Goal: Task Accomplishment & Management: Use online tool/utility

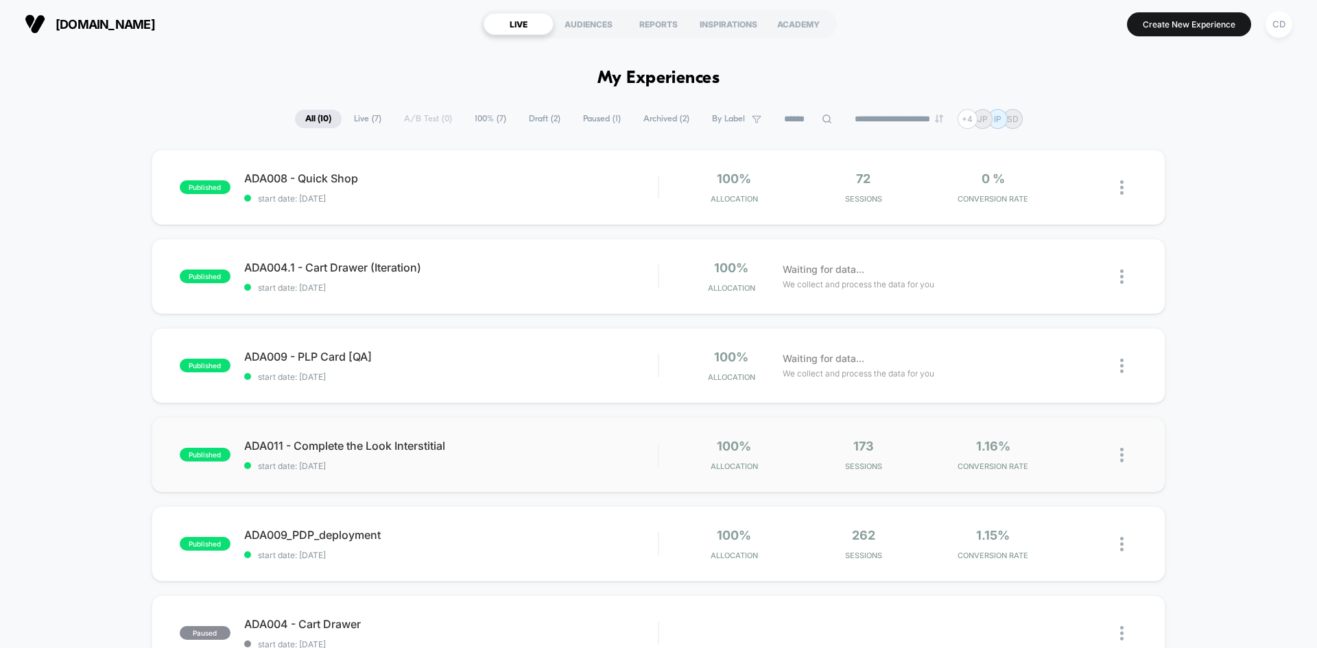
click at [1121, 453] on img at bounding box center [1121, 455] width 3 height 14
click at [1048, 374] on div "Edit" at bounding box center [1051, 376] width 123 height 31
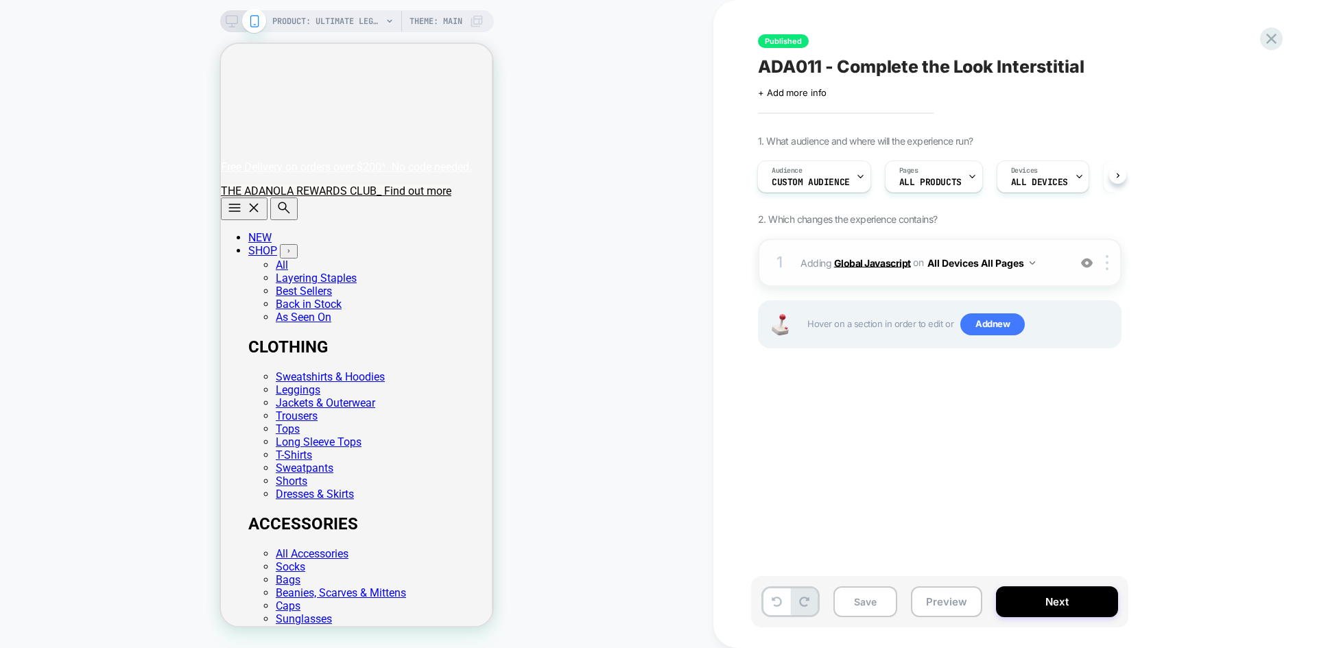
click at [859, 259] on b "Global Javascript" at bounding box center [872, 263] width 77 height 12
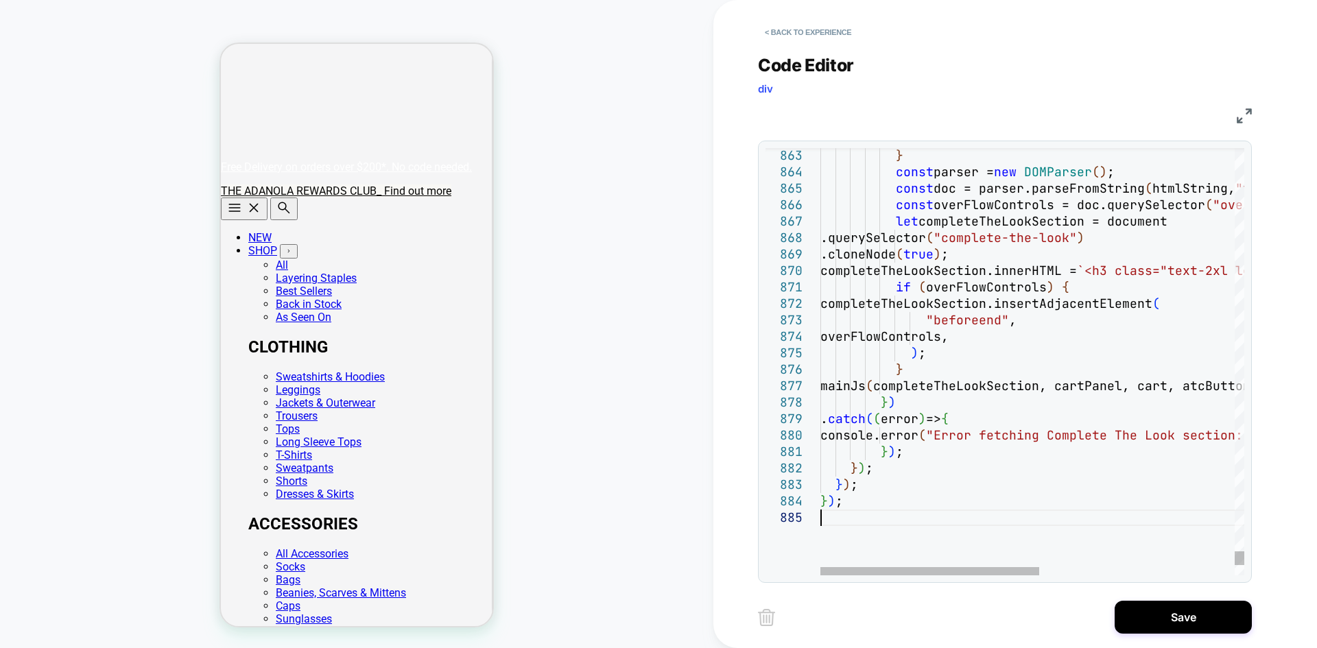
type textarea "*** ******* ***** ***"
drag, startPoint x: 1157, startPoint y: 612, endPoint x: 1089, endPoint y: 540, distance: 98.5
click at [1157, 611] on button "Save" at bounding box center [1183, 617] width 137 height 33
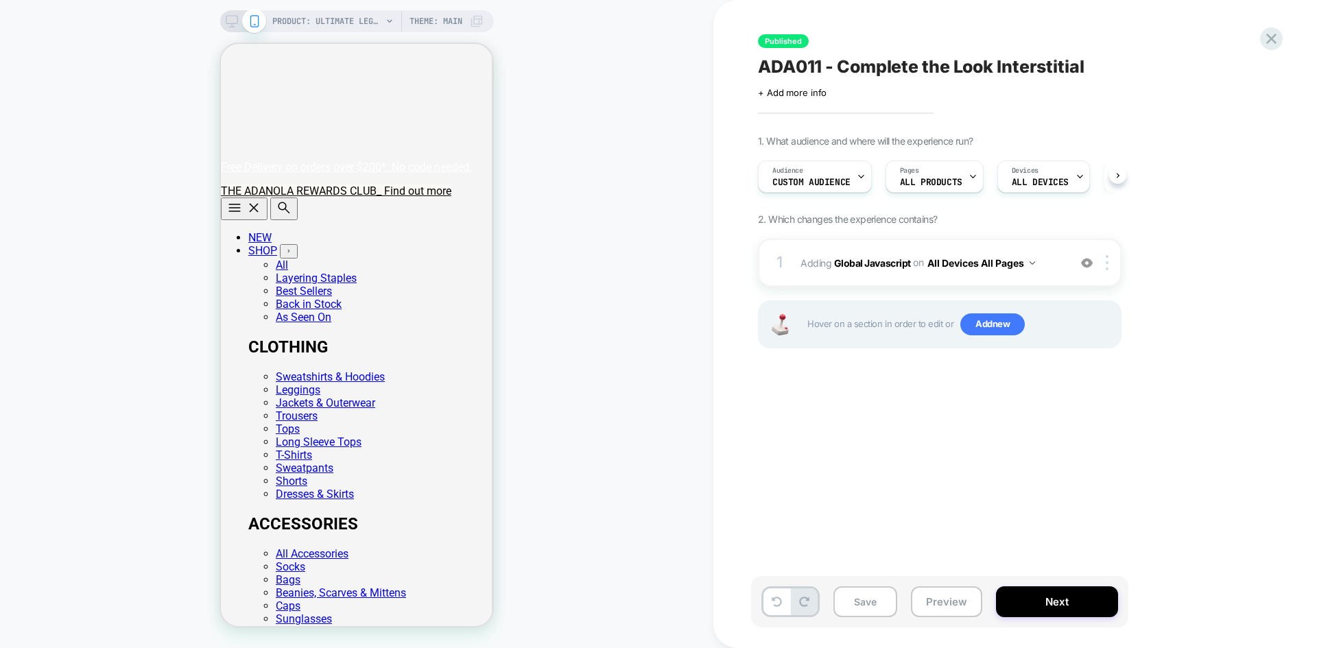
scroll to position [0, 1]
click at [1100, 618] on div "Save Preview Next" at bounding box center [939, 601] width 377 height 51
click at [849, 174] on div "Audience Custom Audience" at bounding box center [811, 176] width 106 height 31
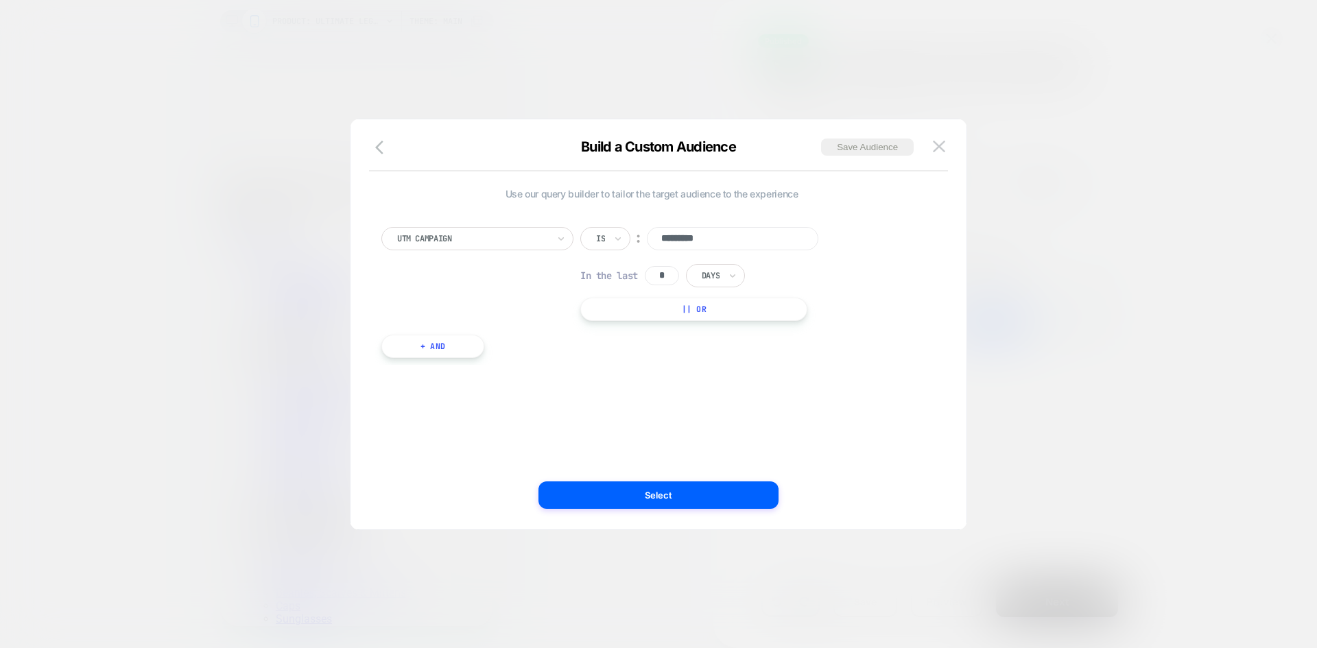
click at [1027, 271] on div at bounding box center [658, 324] width 1317 height 648
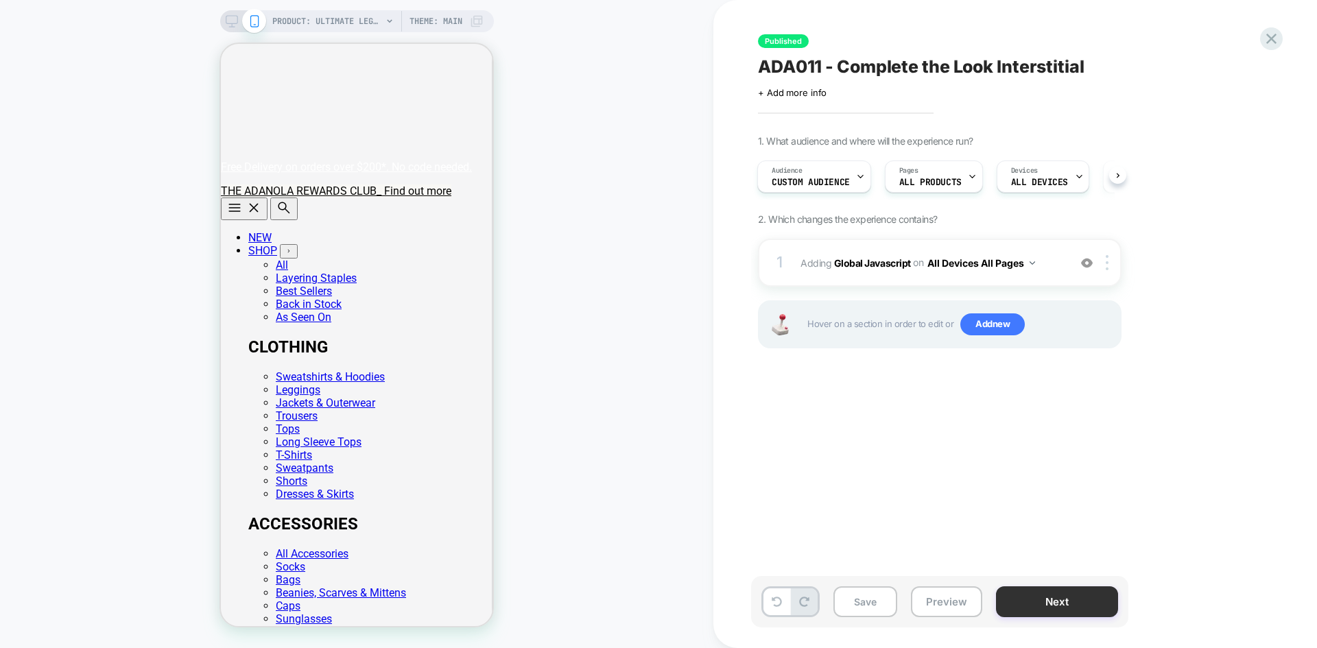
click at [1068, 603] on button "Next" at bounding box center [1057, 602] width 122 height 31
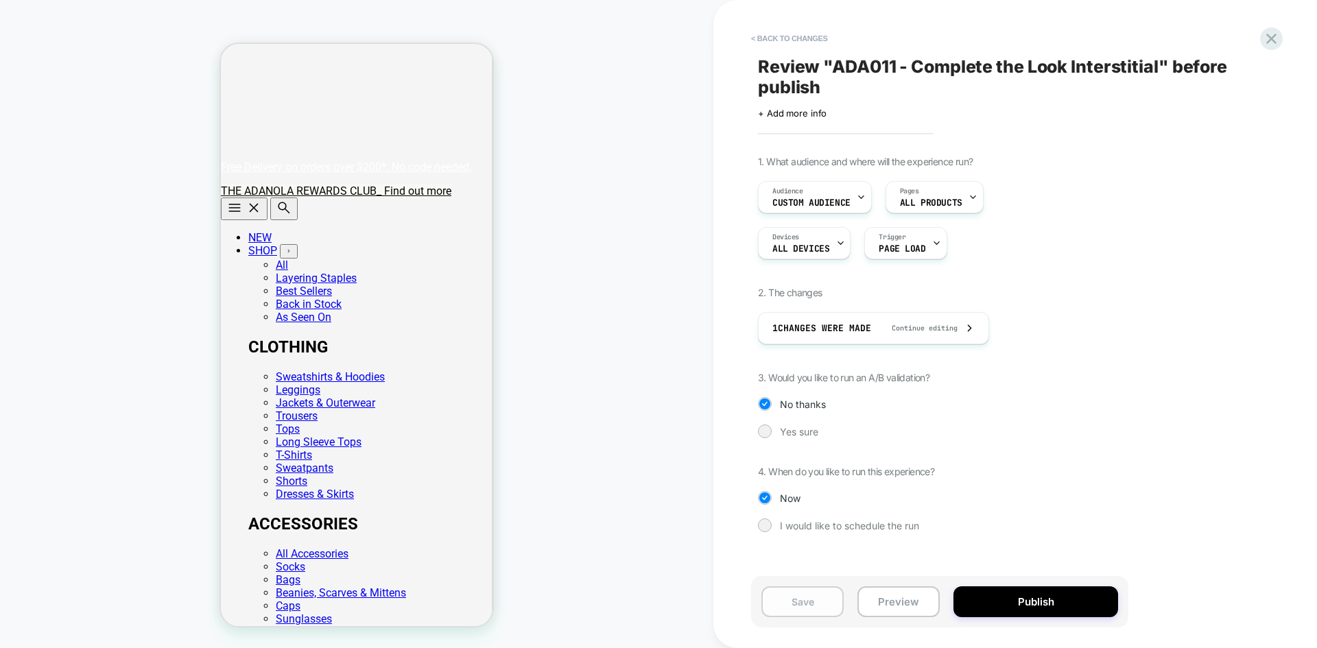
click at [808, 609] on button "Save" at bounding box center [803, 602] width 82 height 31
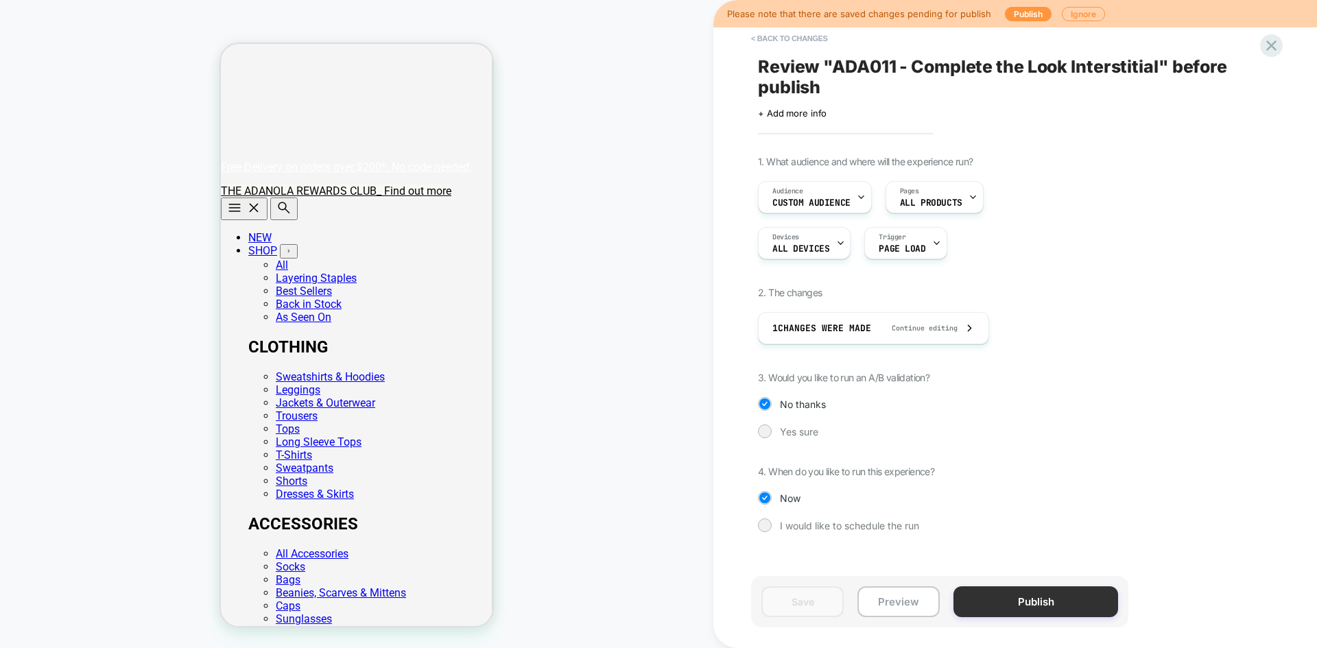
click at [1039, 604] on button "Publish" at bounding box center [1036, 602] width 165 height 31
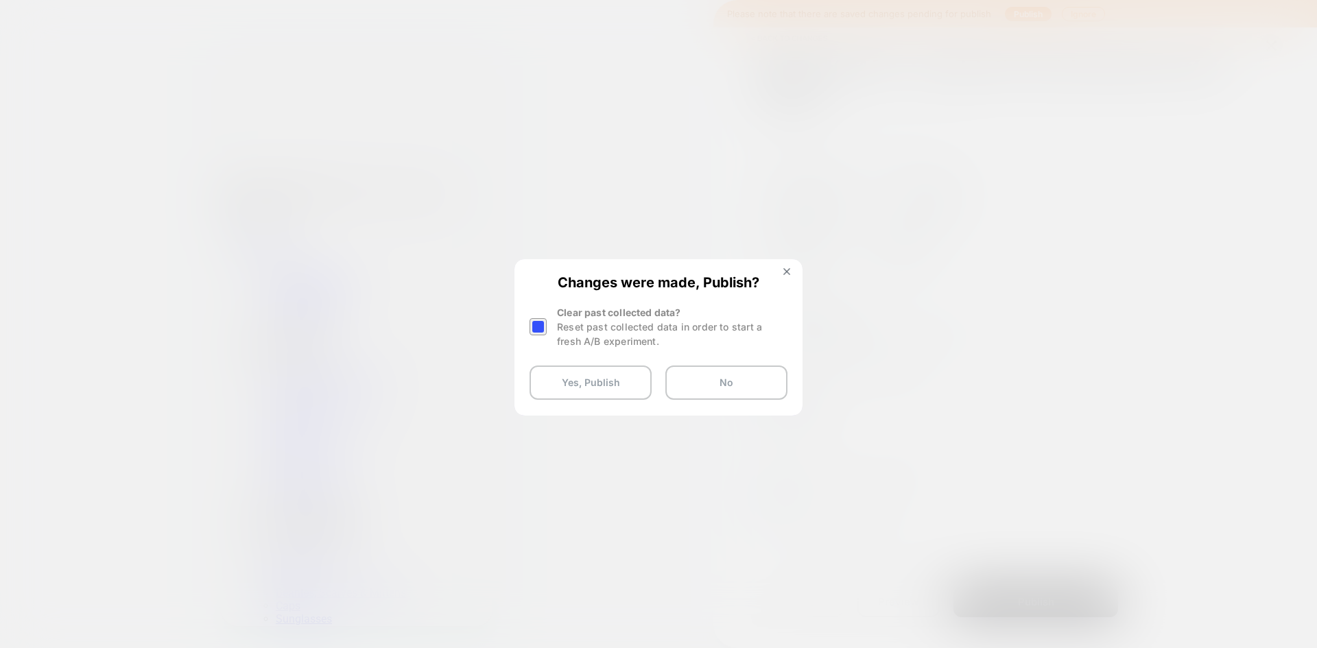
click at [539, 329] on div at bounding box center [538, 326] width 17 height 17
click at [584, 392] on button "Yes, Publish" at bounding box center [591, 383] width 122 height 34
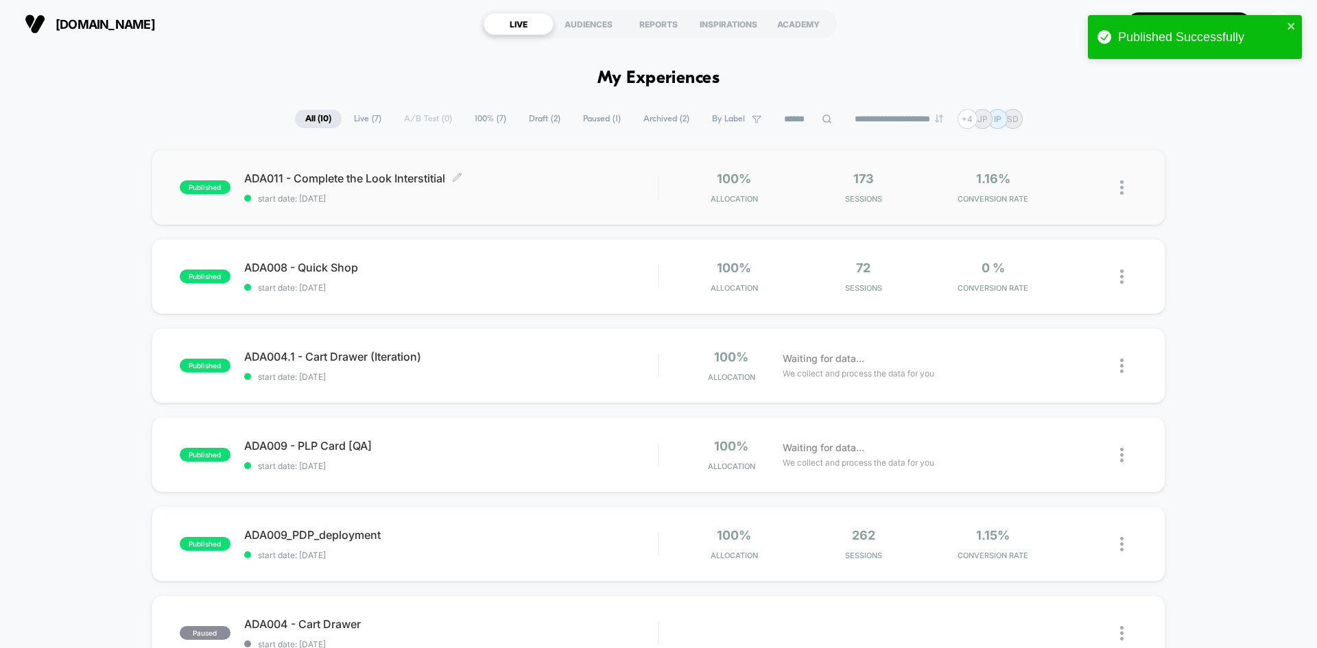
click at [397, 180] on span "ADA011 - Complete the Look Interstitial Click to edit experience details" at bounding box center [451, 179] width 414 height 14
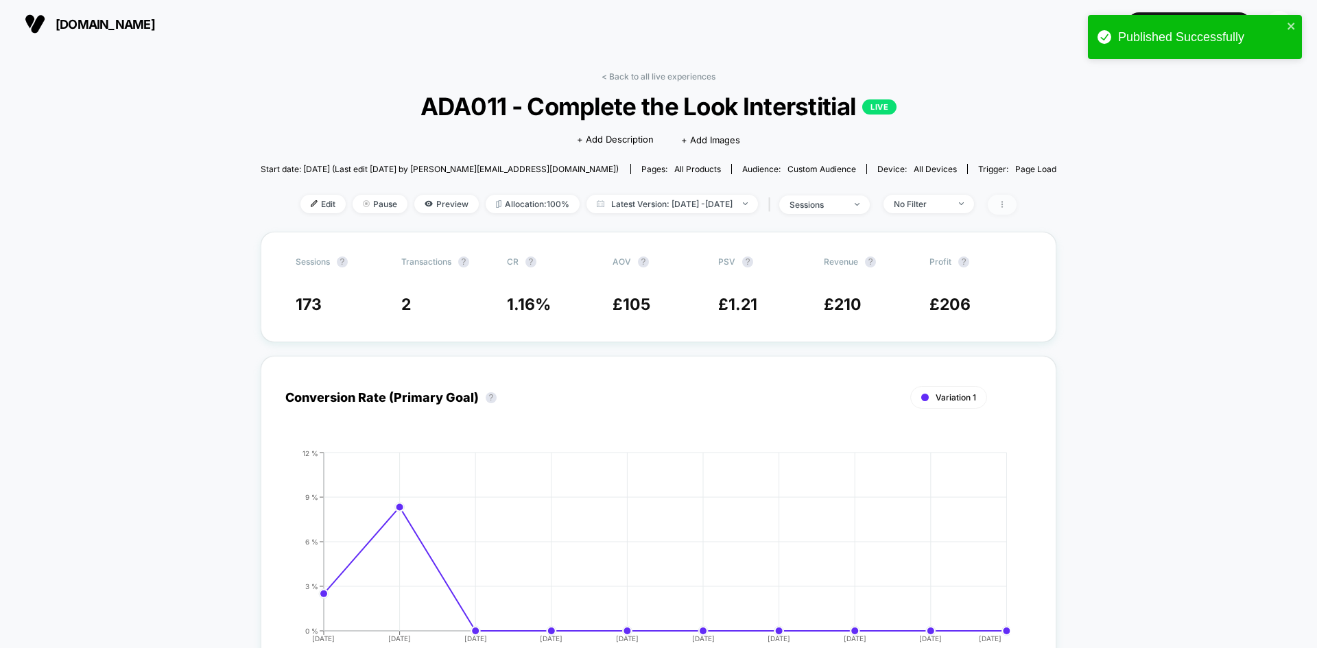
click at [1017, 199] on span at bounding box center [1002, 205] width 29 height 20
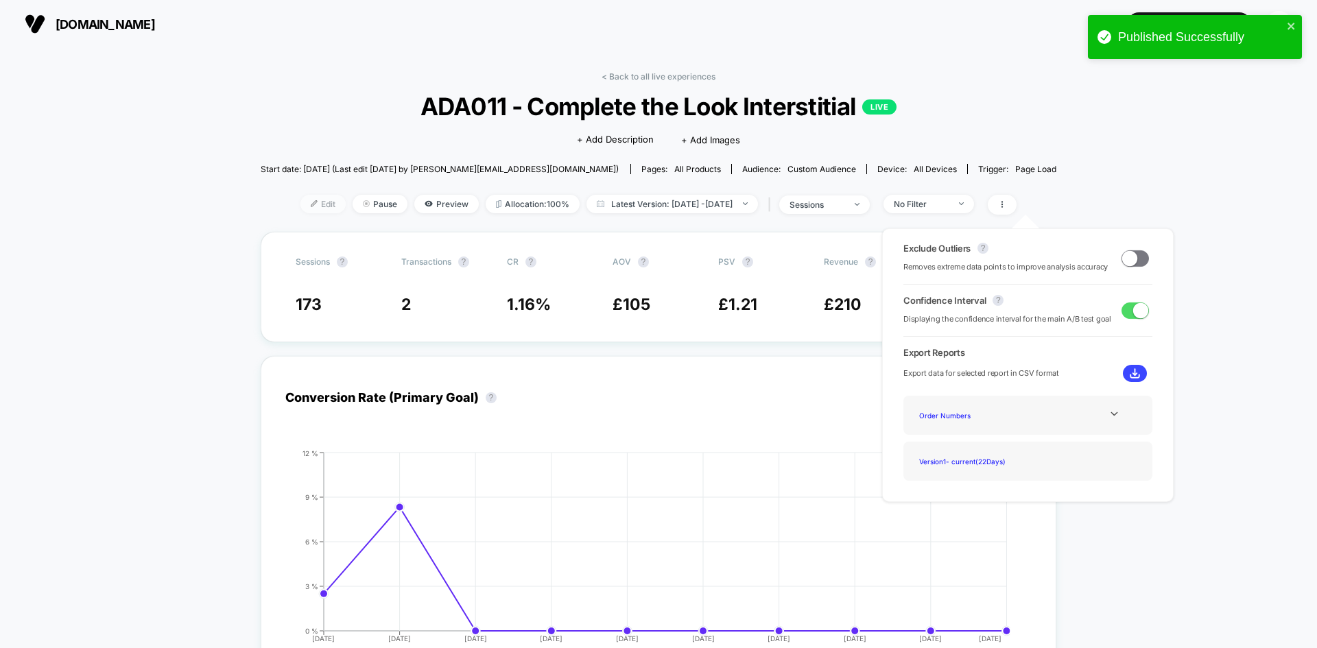
click at [303, 204] on span "Edit" at bounding box center [323, 204] width 45 height 19
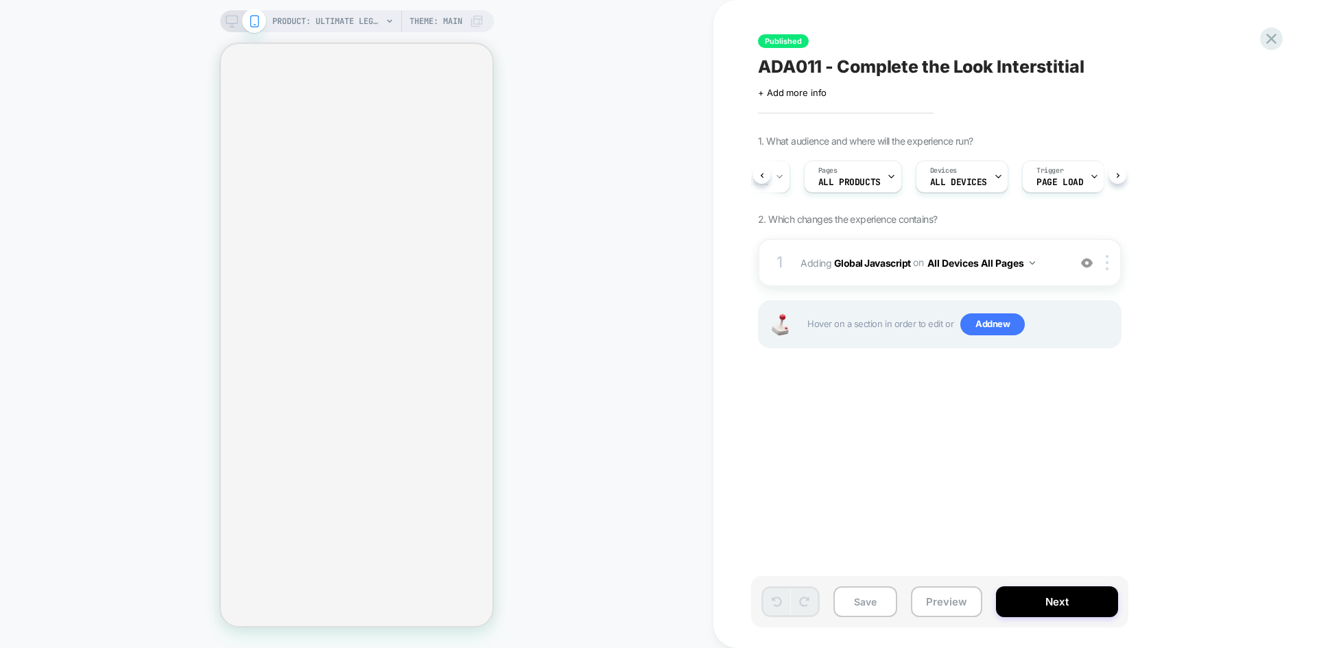
scroll to position [0, 104]
click at [1034, 180] on span "Page Load" at bounding box center [1038, 183] width 47 height 10
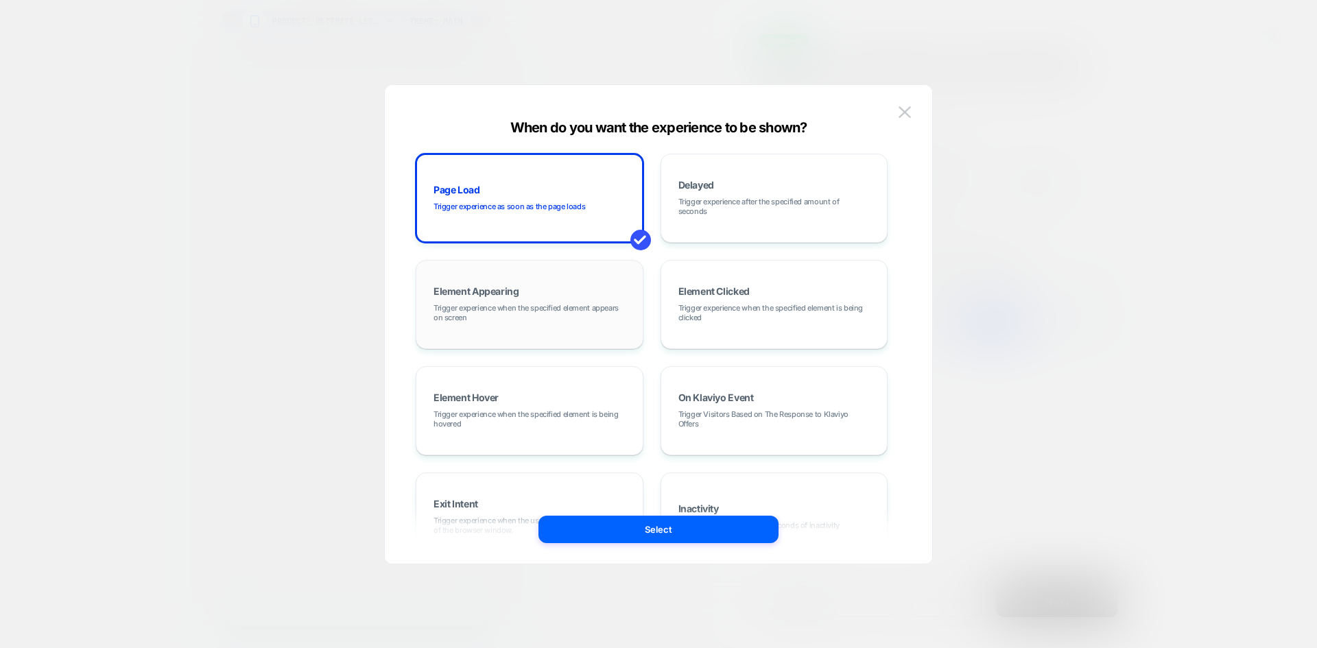
click at [528, 300] on div "Element Appearing Trigger experience when the specified element appears on scre…" at bounding box center [529, 305] width 213 height 74
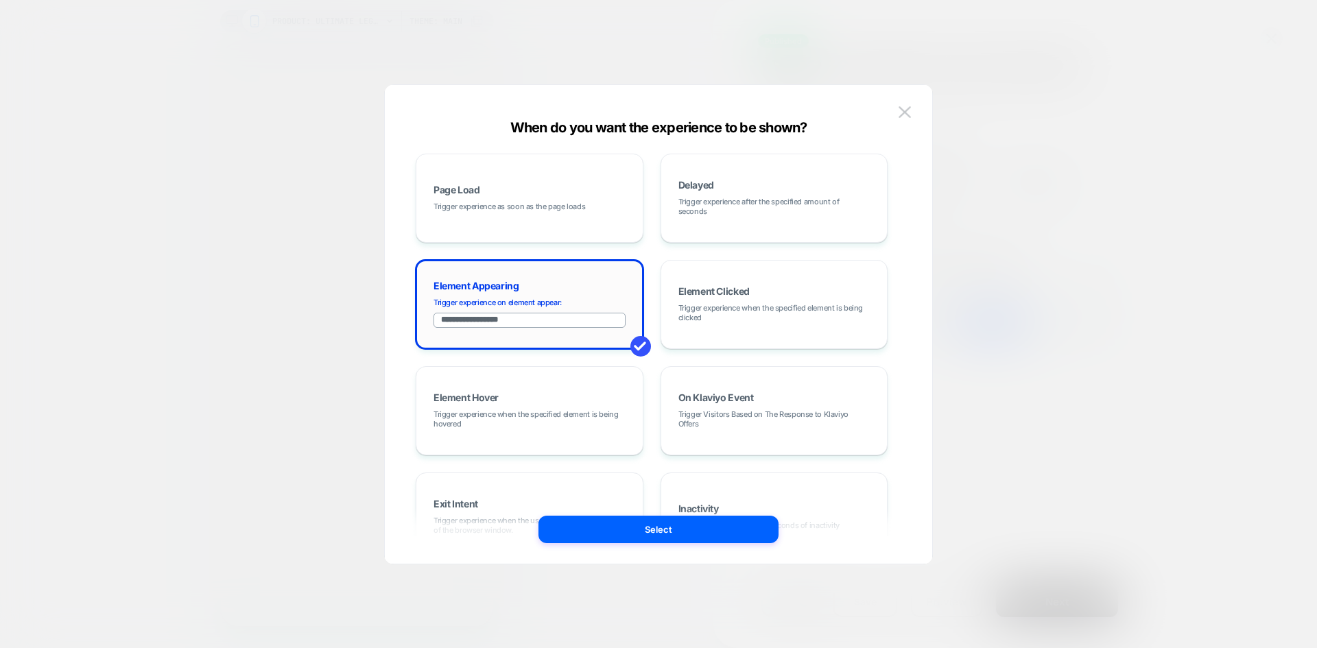
click at [567, 315] on input "**********" at bounding box center [530, 320] width 192 height 15
paste input
type input "**********"
click at [681, 521] on button "Select" at bounding box center [659, 529] width 240 height 27
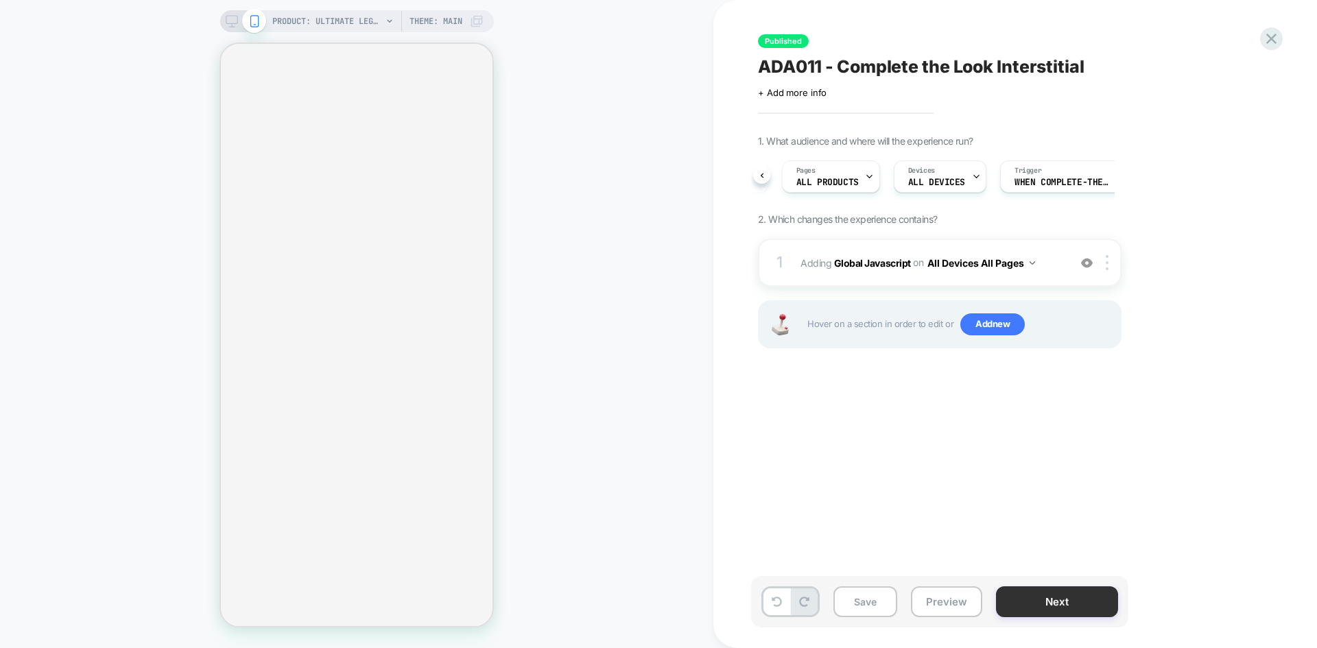
click at [1054, 599] on button "Next" at bounding box center [1057, 602] width 122 height 31
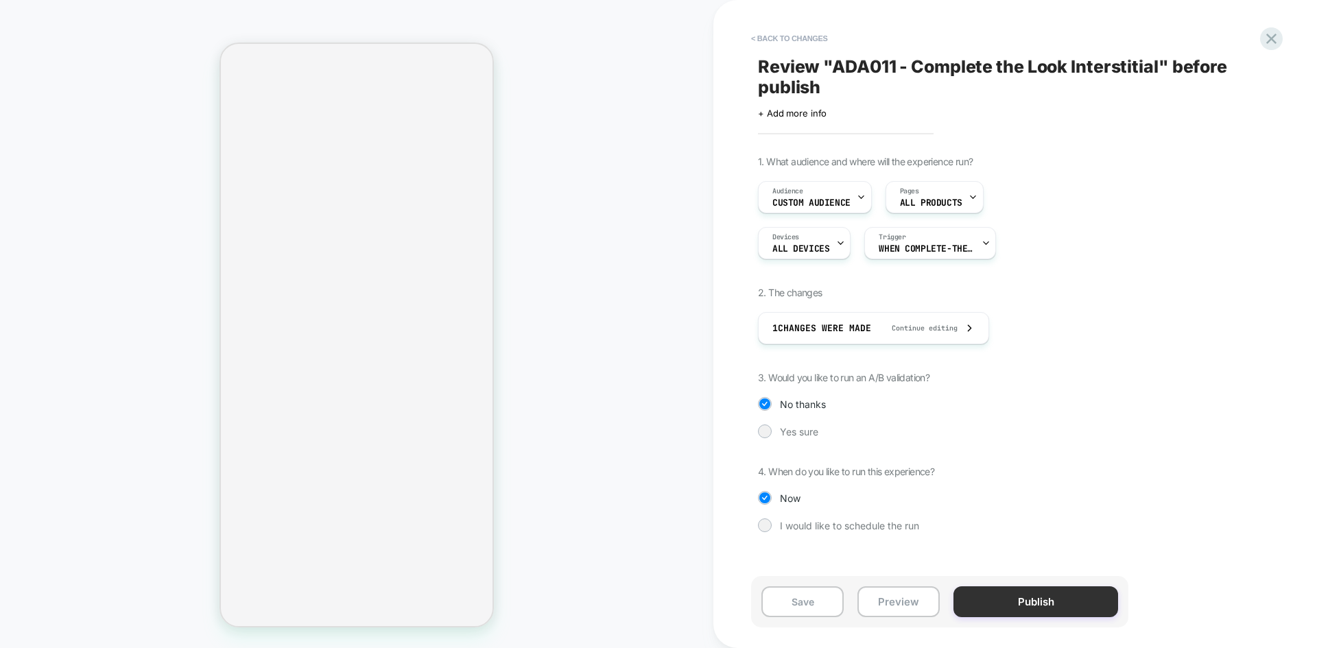
click at [1057, 597] on button "Publish" at bounding box center [1036, 602] width 165 height 31
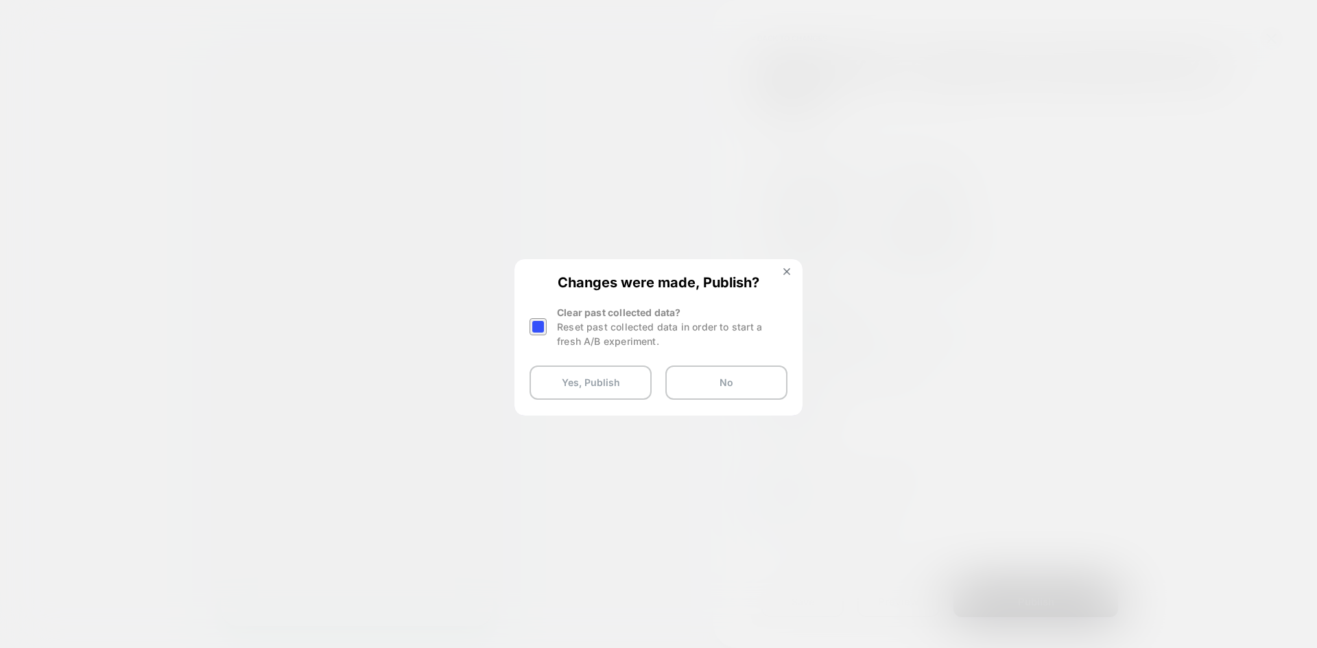
click at [537, 325] on div at bounding box center [538, 326] width 17 height 17
click at [592, 396] on button "Yes, Publish" at bounding box center [591, 383] width 122 height 34
